Goal: Check status: Check status

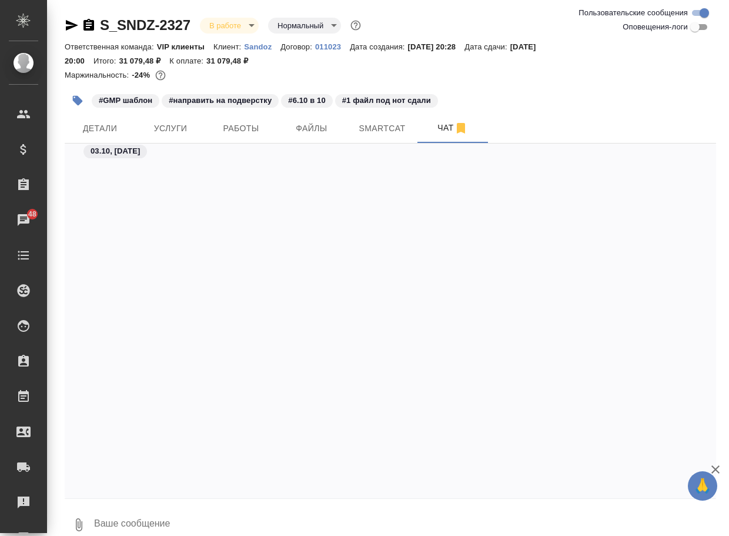
scroll to position [1776, 0]
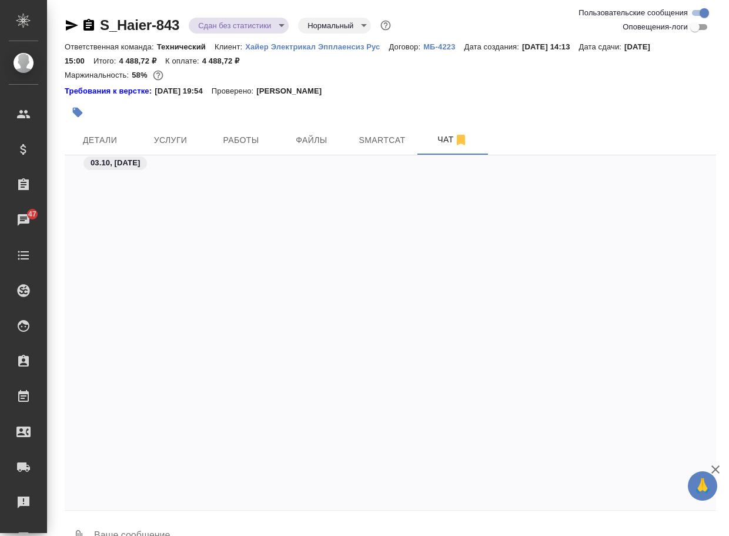
scroll to position [4356, 0]
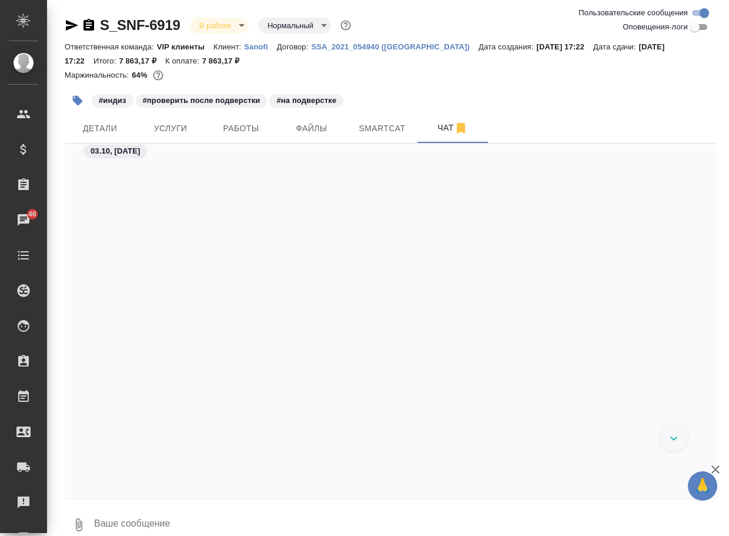
scroll to position [11691, 0]
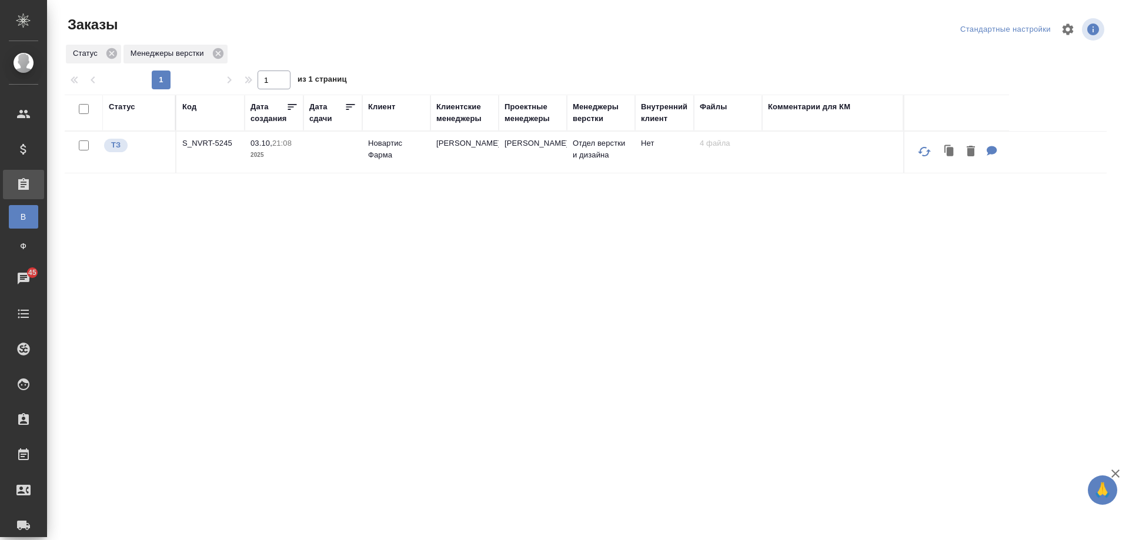
click at [486, 424] on div "Статус Код Дата создания Дата сдачи Клиент Клиентские менеджеры Проектные менед…" at bounding box center [586, 306] width 1042 height 423
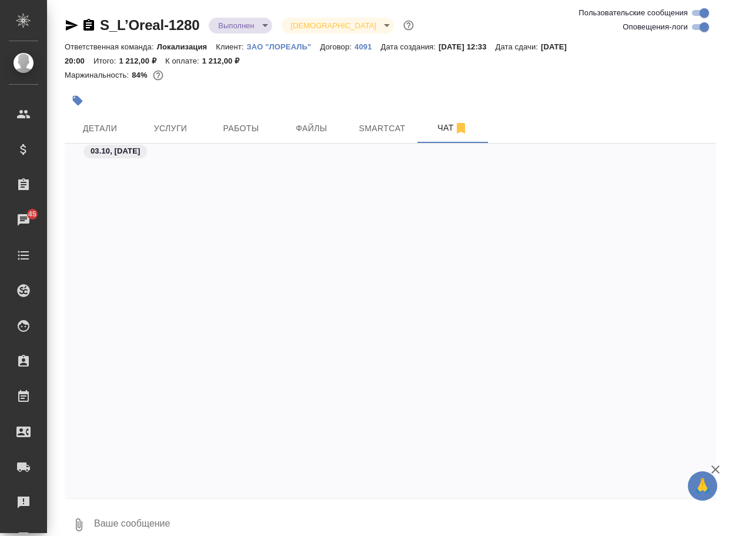
scroll to position [3605, 0]
